Goal: Book appointment/travel/reservation

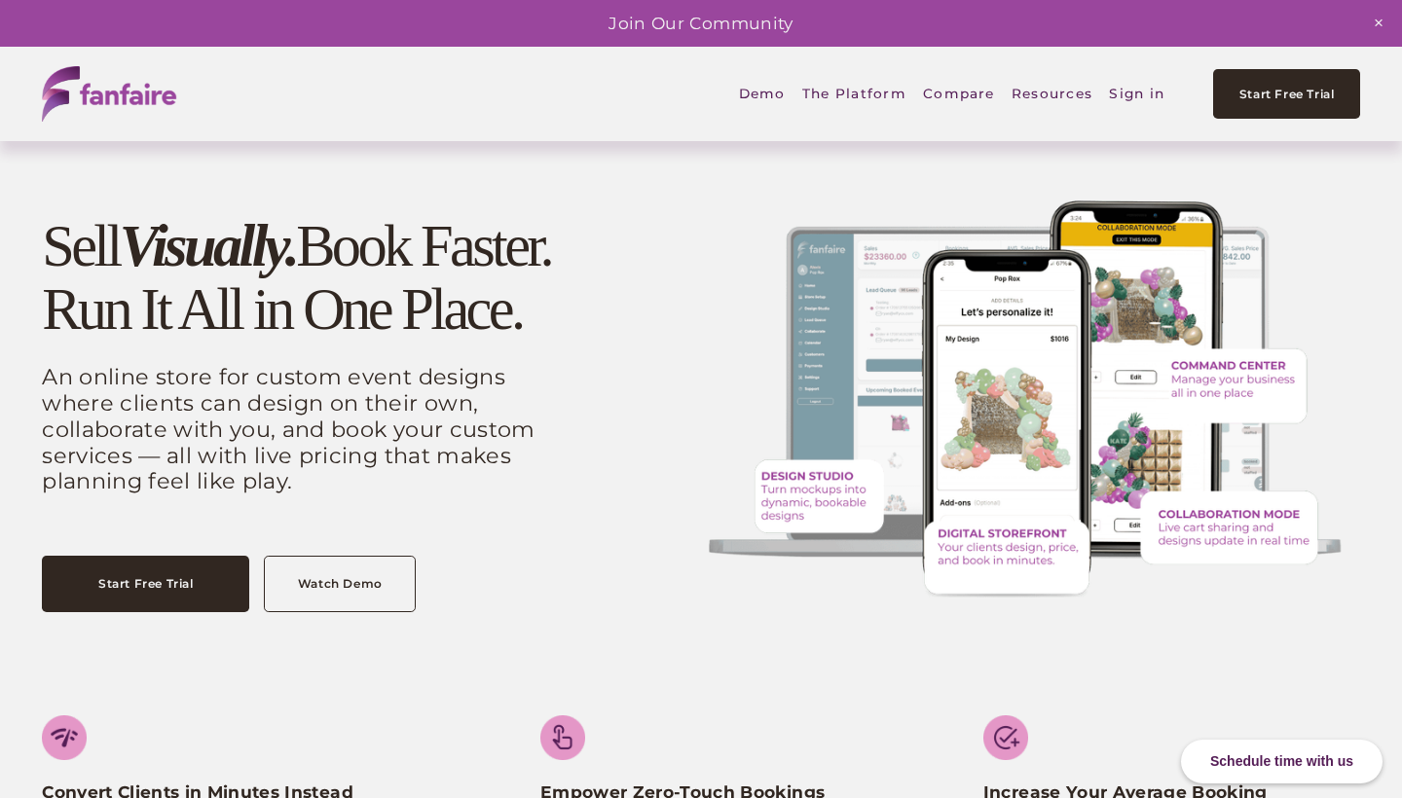
click at [767, 91] on link "Demo" at bounding box center [762, 94] width 47 height 46
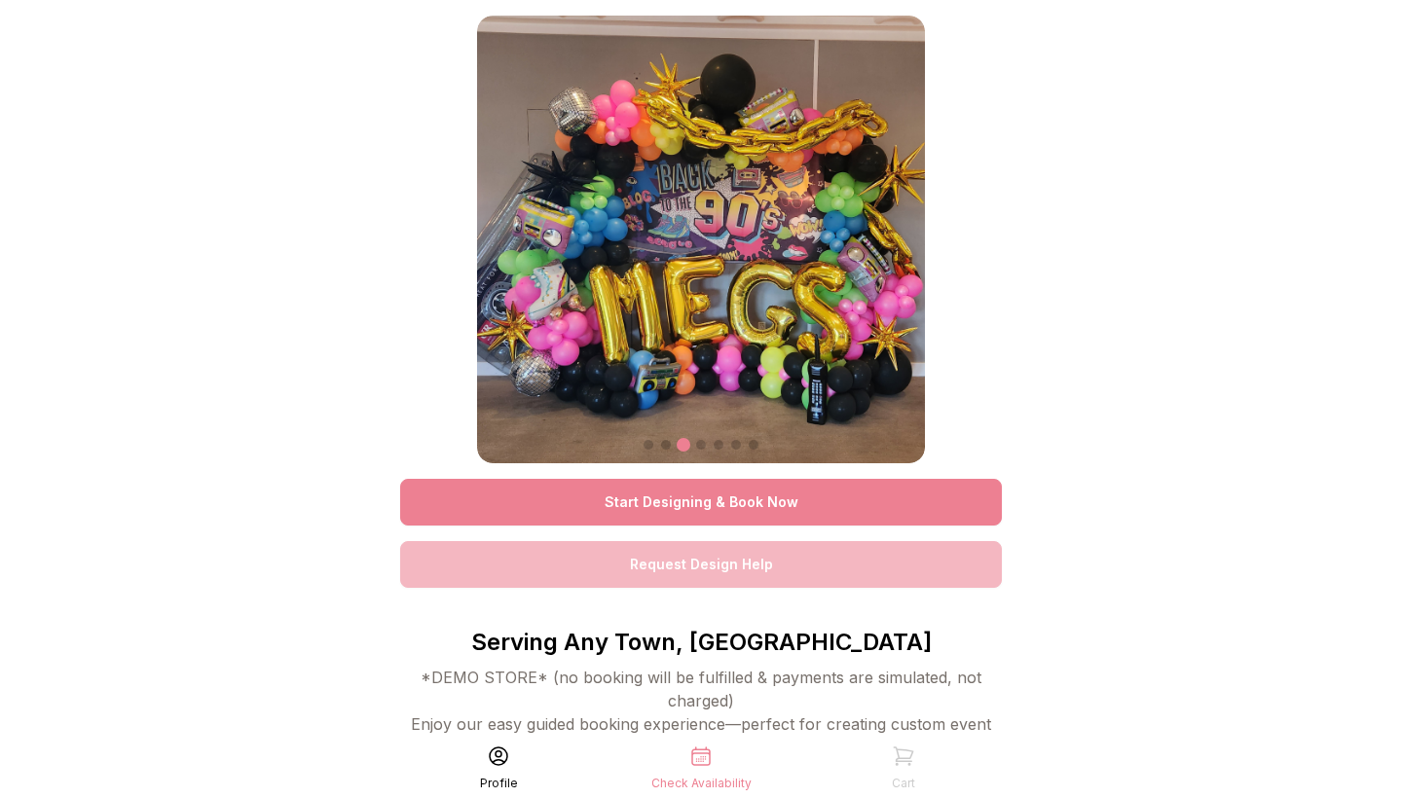
click at [797, 504] on link "Start Designing & Book Now" at bounding box center [701, 502] width 602 height 47
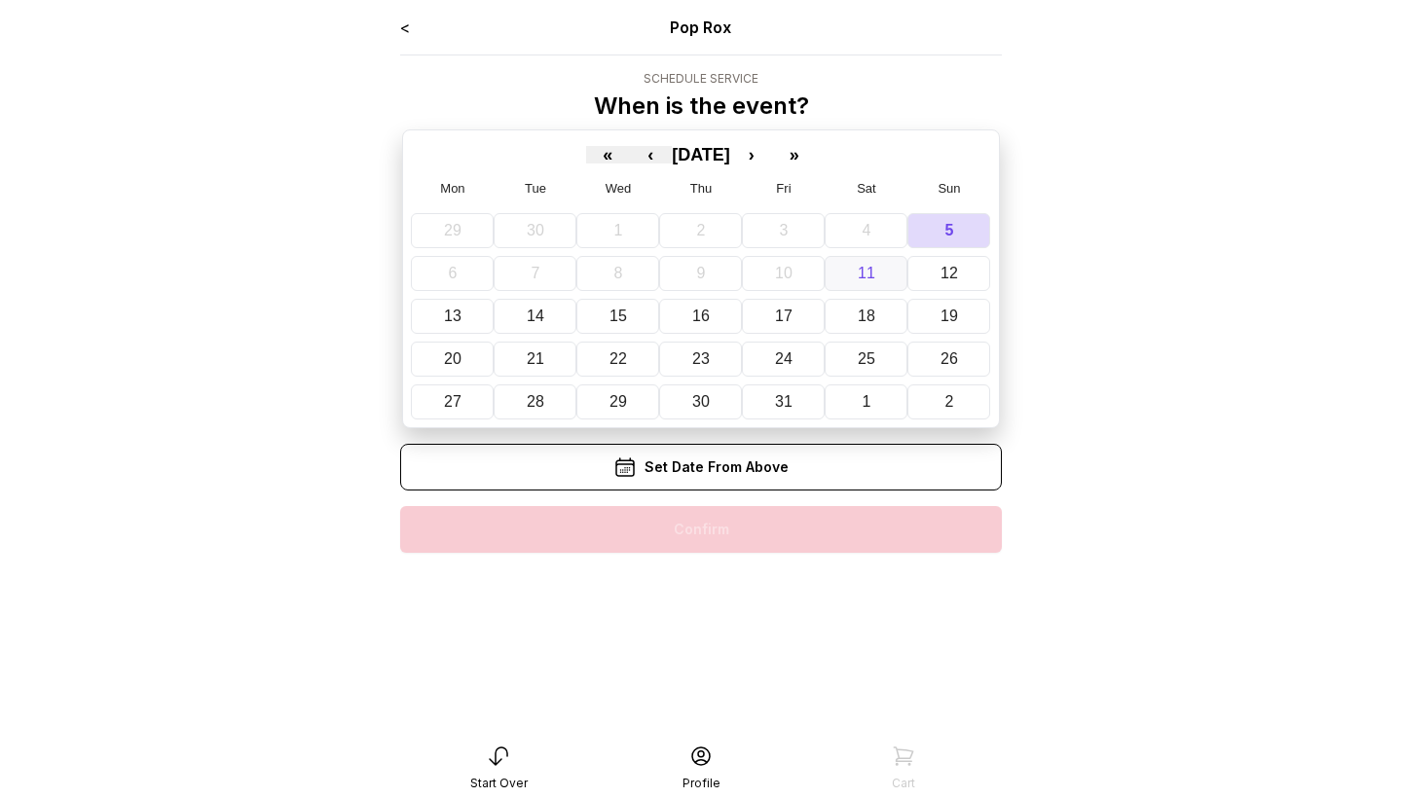
click at [863, 269] on abbr "11" at bounding box center [867, 273] width 18 height 17
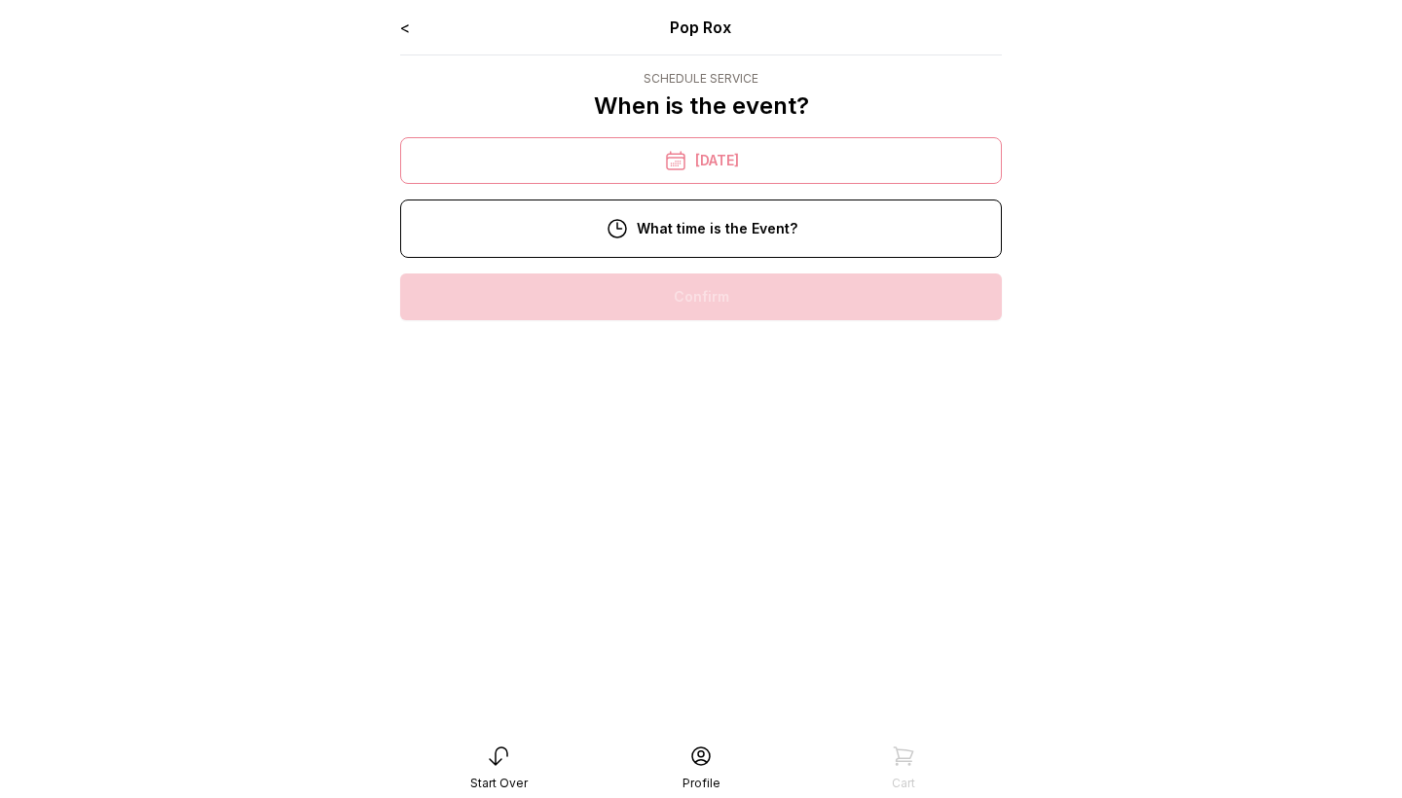
click at [711, 419] on div "12:00 pm" at bounding box center [701, 421] width 570 height 47
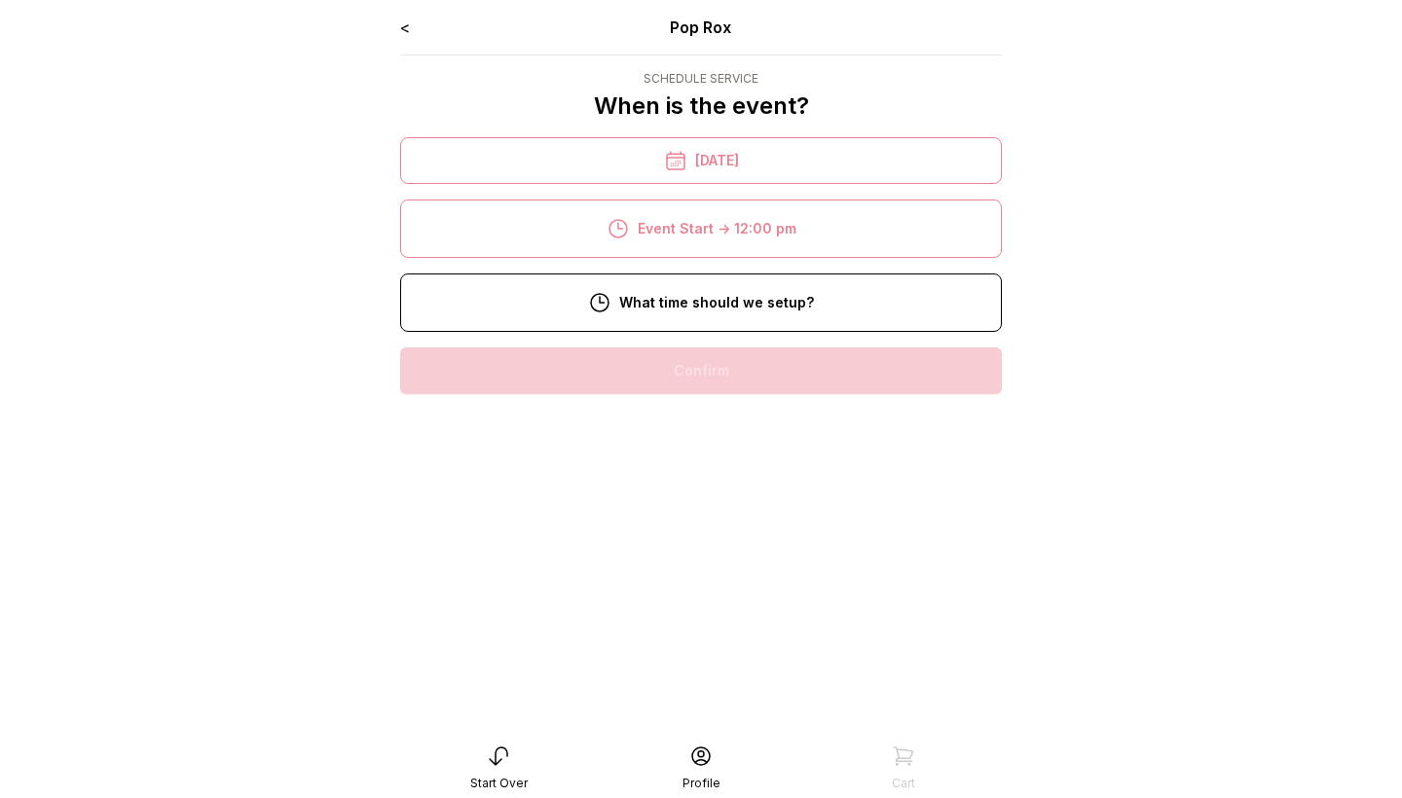
click at [719, 420] on div "9:00 am" at bounding box center [701, 433] width 570 height 47
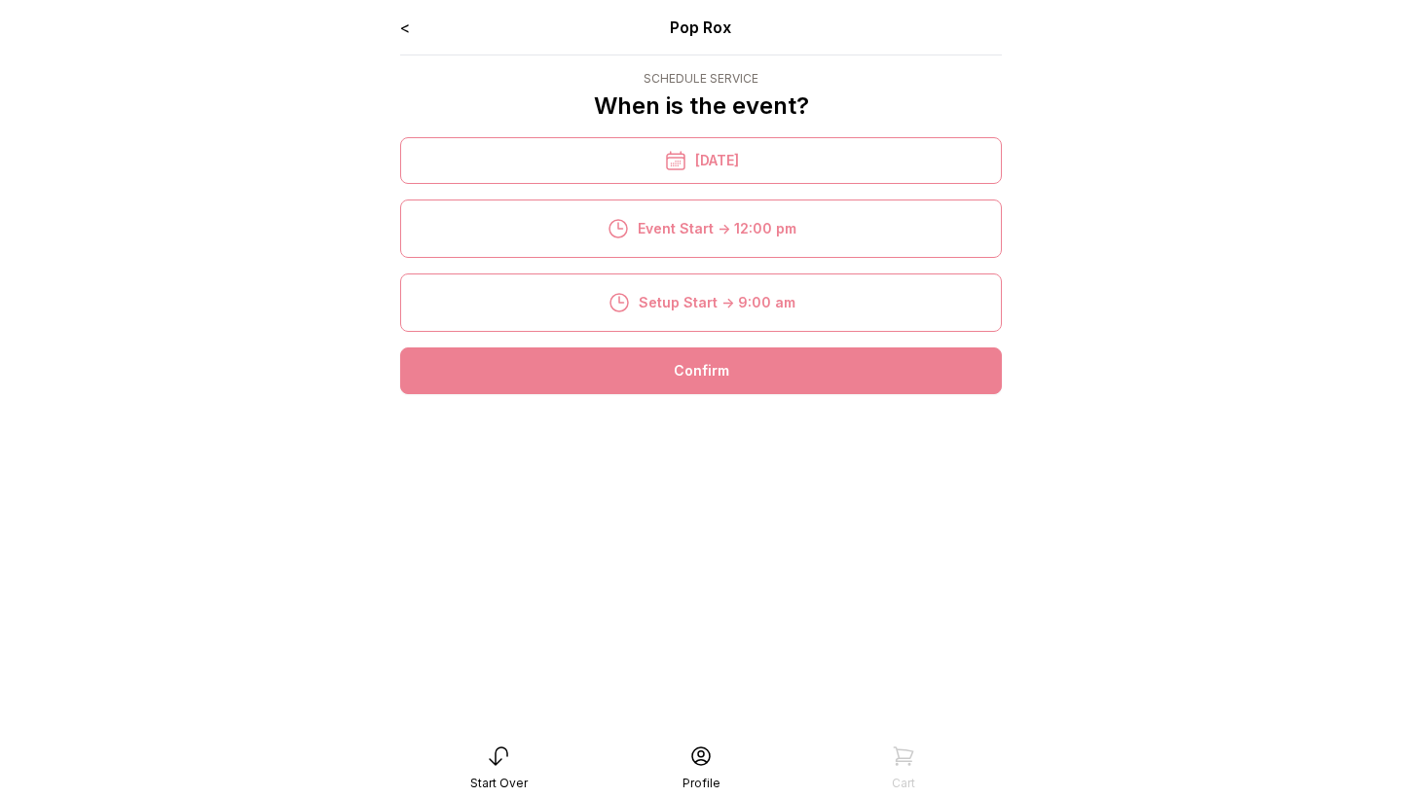
click at [777, 375] on div "Confirm" at bounding box center [701, 371] width 602 height 47
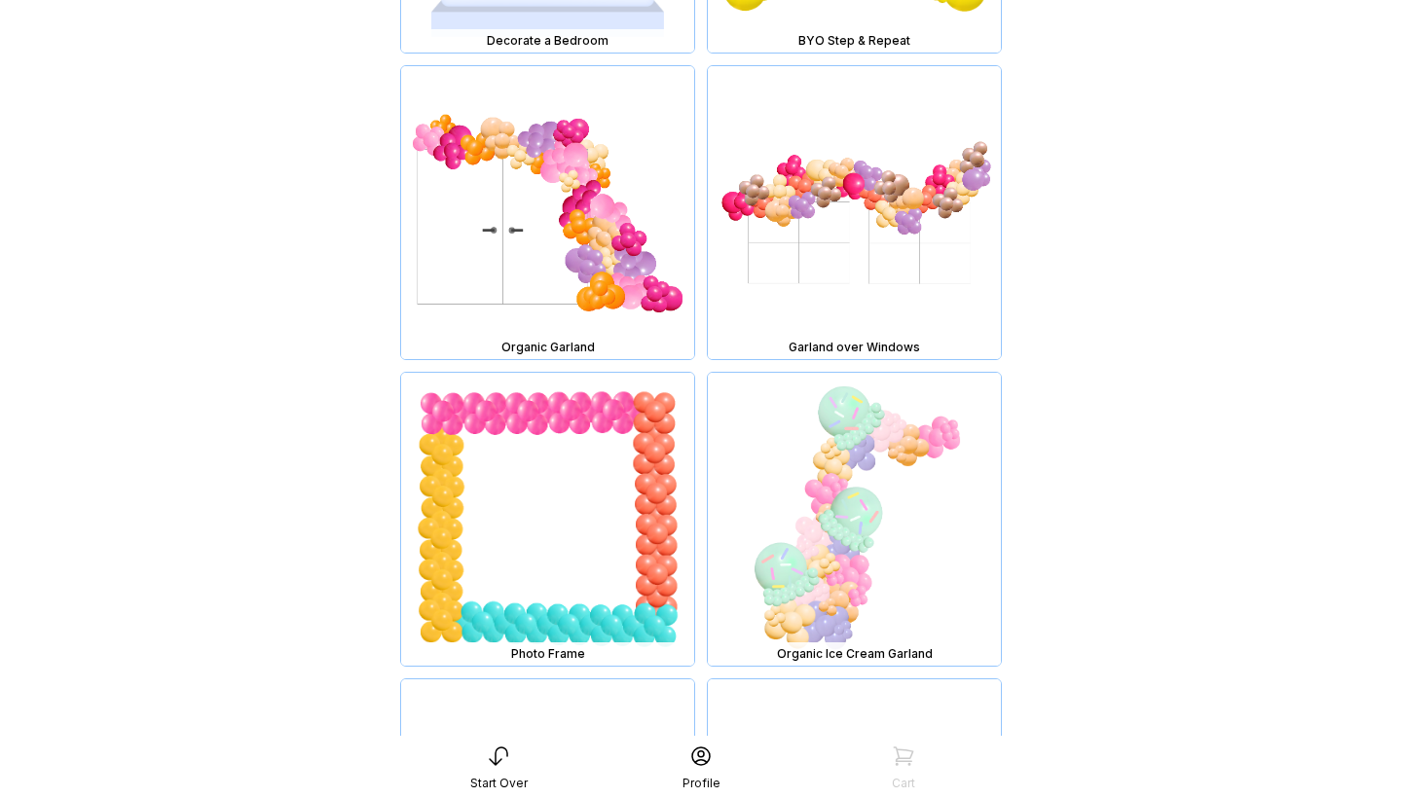
scroll to position [7319, 0]
